Goal: Find specific page/section: Locate a particular part of the current website

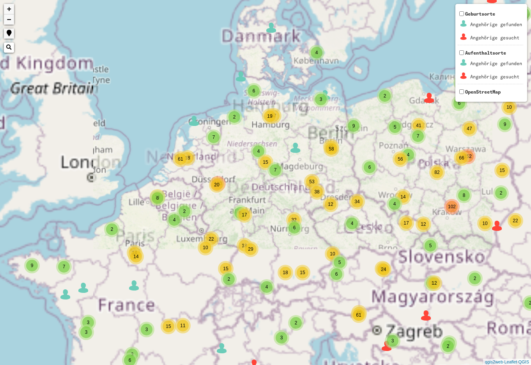
drag, startPoint x: 303, startPoint y: 213, endPoint x: 393, endPoint y: 68, distance: 169.7
click at [393, 68] on div "2 2 3 2 3 5 2 2 7 6 8 4 9 66 4 6 4 6 45 38 4 19 2 4 5 18 15 2 19 12 9 49 18 7 6…" at bounding box center [265, 182] width 531 height 365
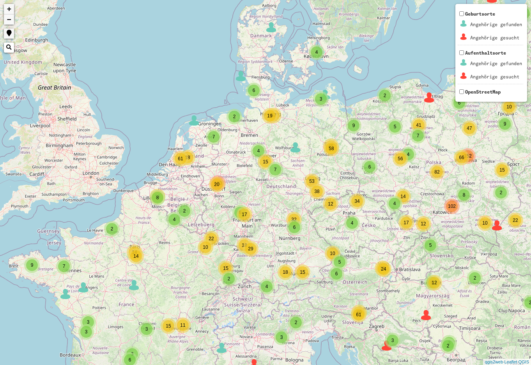
click at [268, 116] on span "19" at bounding box center [269, 115] width 5 height 5
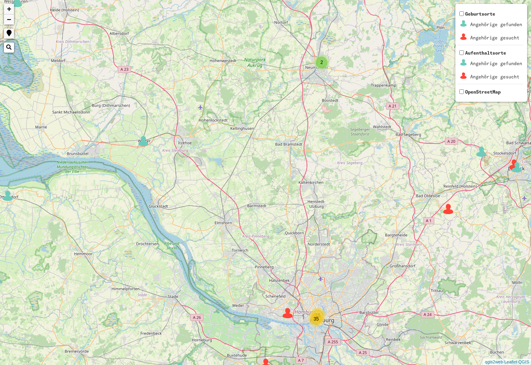
click at [317, 319] on span "35" at bounding box center [316, 318] width 5 height 5
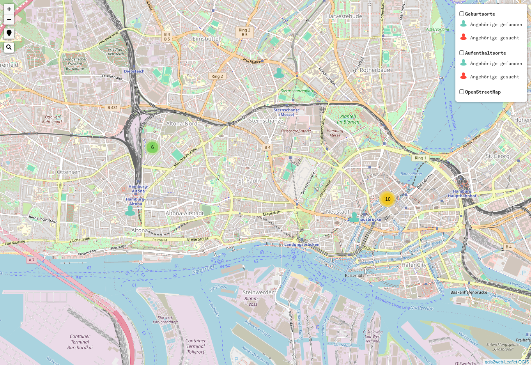
click at [385, 200] on div "10" at bounding box center [388, 199] width 12 height 12
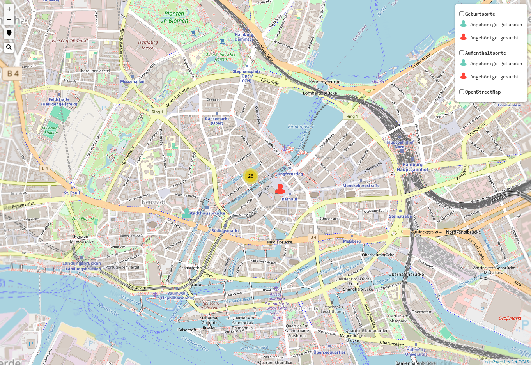
click at [251, 179] on div "26" at bounding box center [251, 176] width 12 height 12
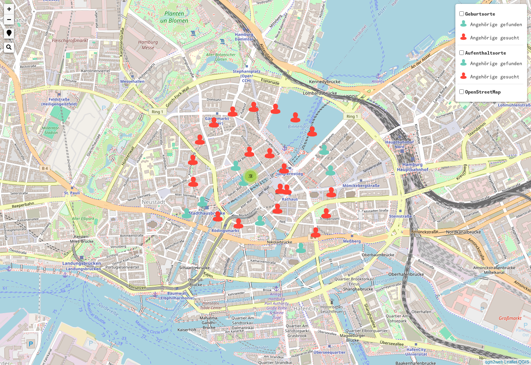
click at [271, 152] on img at bounding box center [270, 153] width 12 height 12
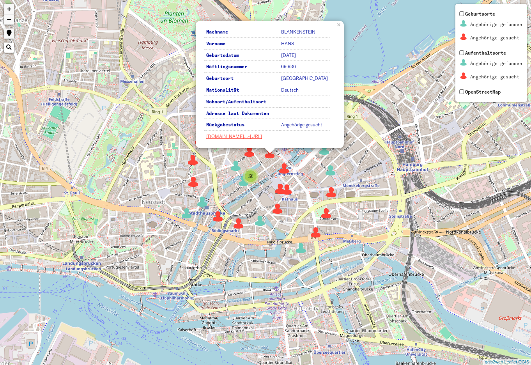
click at [271, 156] on img at bounding box center [270, 153] width 12 height 12
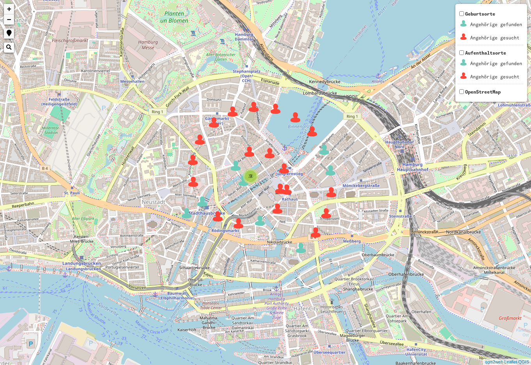
click at [271, 156] on img at bounding box center [270, 153] width 12 height 12
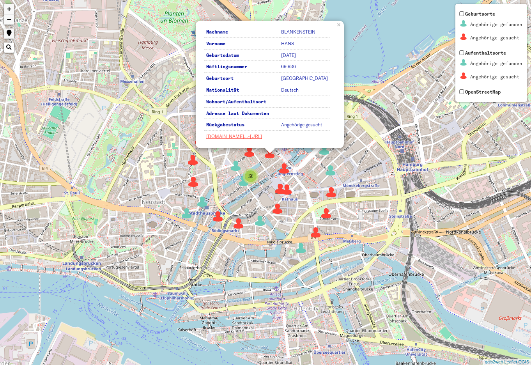
click at [271, 156] on img at bounding box center [270, 153] width 12 height 12
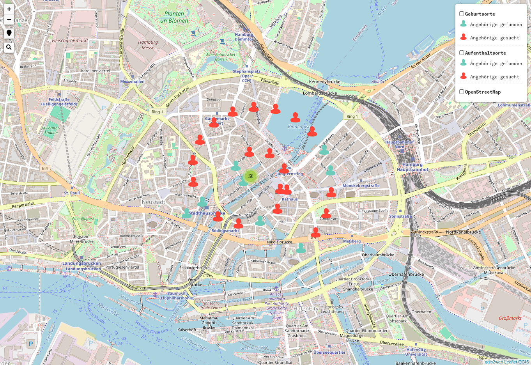
click at [271, 156] on img at bounding box center [270, 153] width 12 height 12
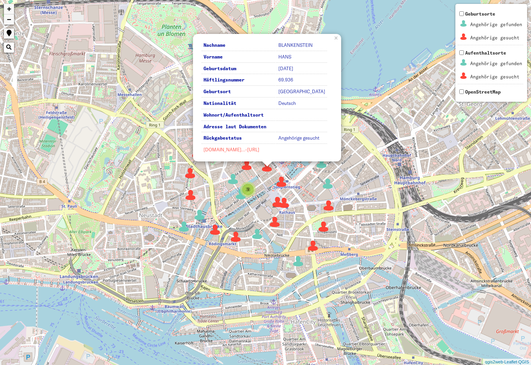
click at [246, 151] on link "[DOMAIN_NAME]…-[URL]" at bounding box center [232, 150] width 56 height 6
click at [335, 40] on link "×" at bounding box center [337, 37] width 9 height 7
